Goal: Communication & Community: Connect with others

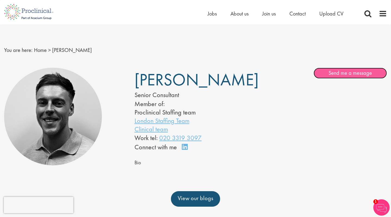
click at [345, 73] on link "Send me a message" at bounding box center [349, 73] width 73 height 11
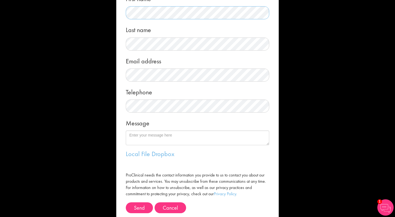
scroll to position [46, 0]
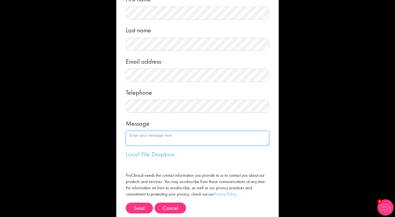
click at [156, 137] on textarea "Message" at bounding box center [197, 138] width 143 height 15
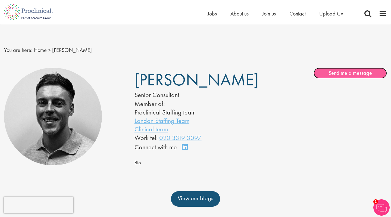
click at [339, 73] on link "Send me a message" at bounding box center [349, 73] width 73 height 11
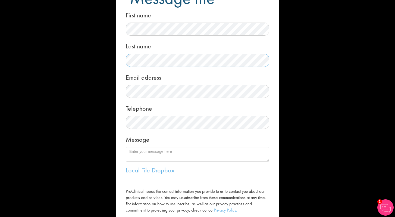
scroll to position [64, 0]
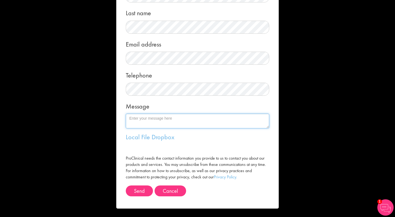
click at [144, 116] on textarea "Message" at bounding box center [197, 121] width 143 height 15
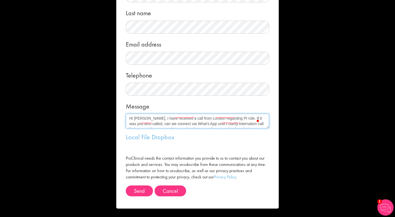
scroll to position [0, 0]
drag, startPoint x: 152, startPoint y: 125, endPoint x: 117, endPoint y: 105, distance: 40.2
click at [117, 105] on div "Message me First name Last name Email address Telephone Message Hi Elis, I have…" at bounding box center [197, 76] width 162 height 263
type textarea "Hi Elis, I have received a call from London regaridng PI role. If it was you wh…"
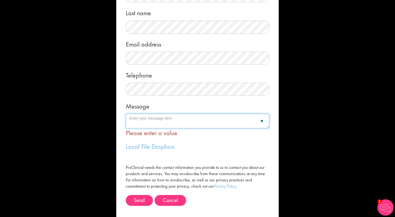
paste textarea "Hi Elis, I received a call from London about the PI role. If it was you, can we…"
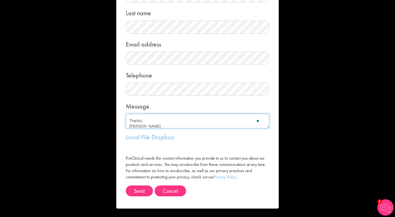
scroll to position [30, 0]
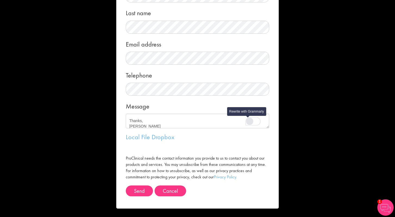
click at [248, 123] on div "Rewrite with Grammarly" at bounding box center [250, 121] width 6 height 6
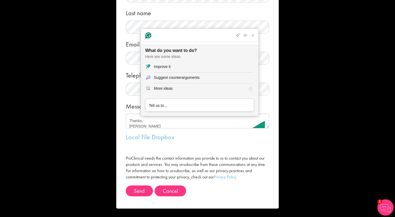
scroll to position [0, 0]
click at [165, 66] on div "Improve it" at bounding box center [162, 67] width 17 height 6
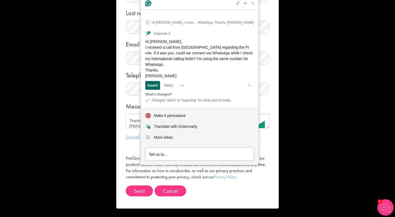
click at [153, 86] on div "Insert" at bounding box center [152, 85] width 10 height 9
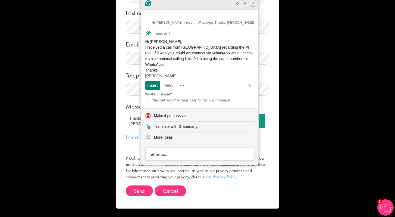
click at [253, 5] on icon "Close Grammarly Assistant" at bounding box center [253, 3] width 4 height 4
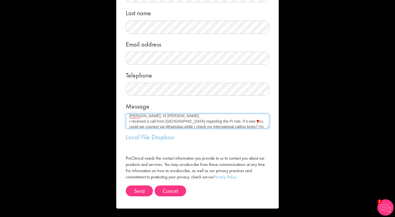
scroll to position [0, 0]
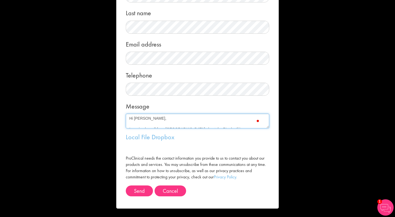
drag, startPoint x: 216, startPoint y: 122, endPoint x: 121, endPoint y: 113, distance: 95.7
click at [121, 113] on form "Message me First name Last name Email address Telephone Message Hi Elis, I rece…" at bounding box center [197, 76] width 154 height 263
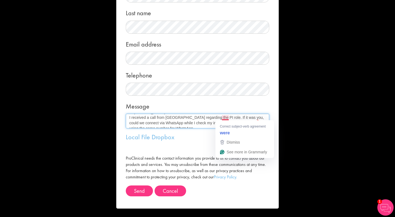
click at [222, 118] on textarea "Hi Elis, I received a call from London regarding the PI role. If it was you, co…" at bounding box center [197, 121] width 143 height 15
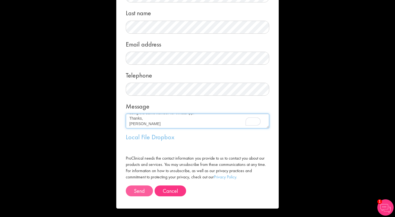
type textarea "Hi Elis, I received a call from London regarding the PI role. If it were you, c…"
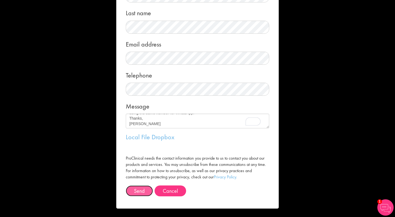
click at [137, 191] on button "Send" at bounding box center [139, 190] width 27 height 11
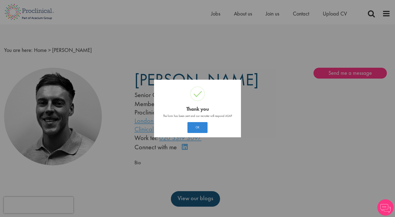
click at [280, 121] on div "? ! i Thank you × The form has been sent and our recruiter will respond ASAP OK…" at bounding box center [197, 108] width 395 height 217
